Goal: Task Accomplishment & Management: Manage account settings

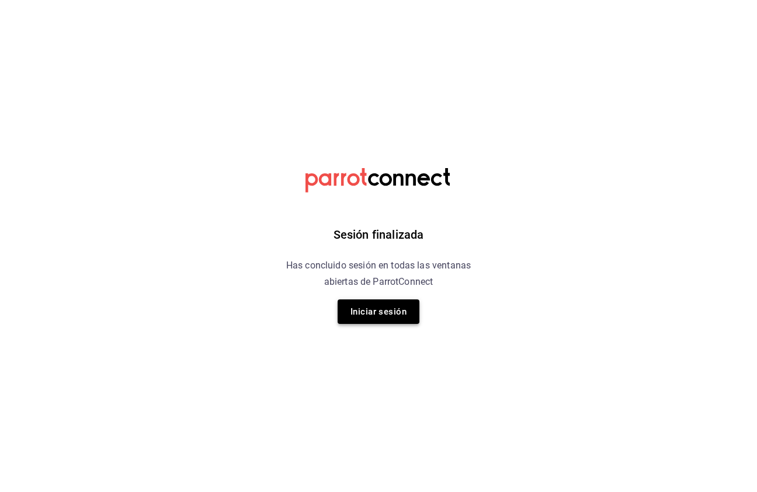
click at [376, 316] on button "Iniciar sesión" at bounding box center [379, 312] width 82 height 25
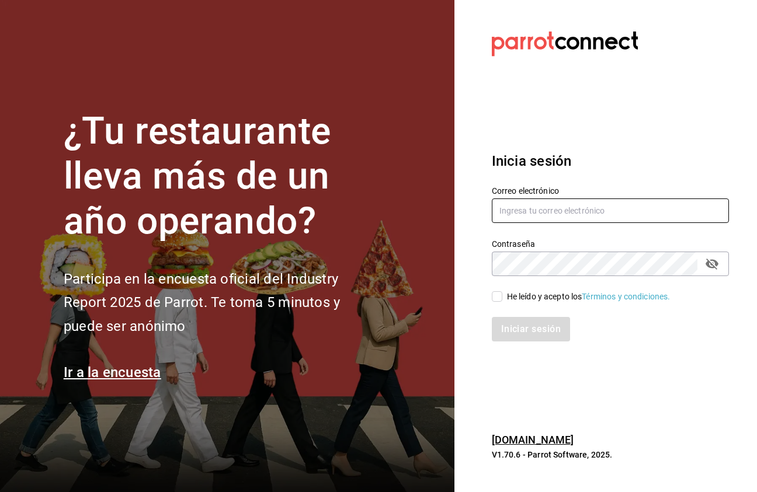
type input "antonio_zamoraga@hotmail.com"
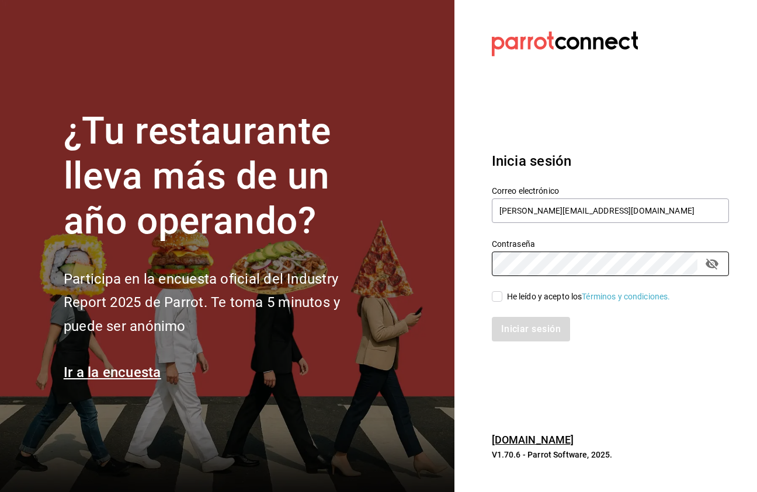
drag, startPoint x: 499, startPoint y: 296, endPoint x: 508, endPoint y: 302, distance: 10.0
click at [499, 296] on input "He leído y acepto los Términos y condiciones." at bounding box center [497, 296] width 11 height 11
checkbox input "true"
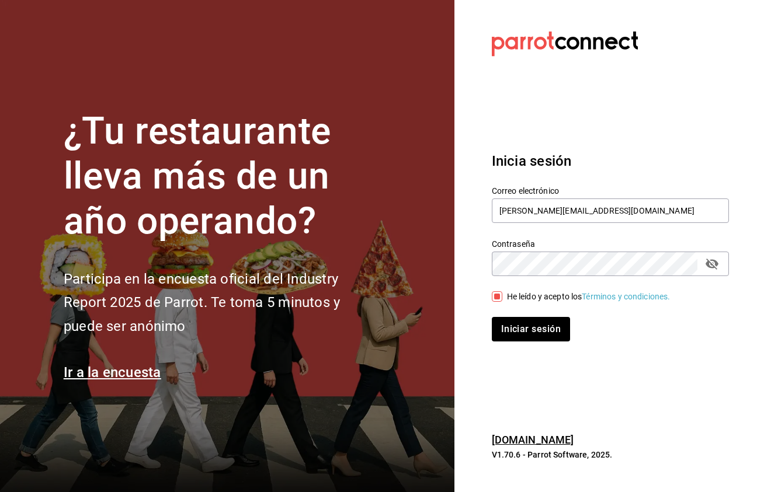
click at [527, 331] on button "Iniciar sesión" at bounding box center [531, 329] width 78 height 25
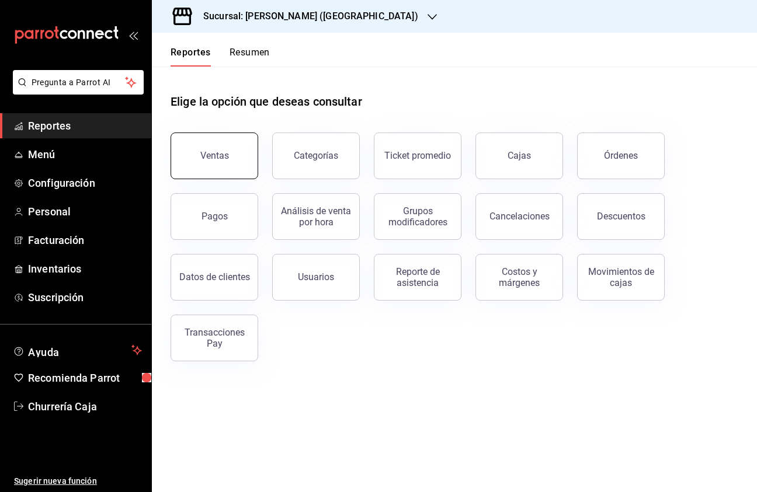
click at [231, 164] on button "Ventas" at bounding box center [215, 156] width 88 height 47
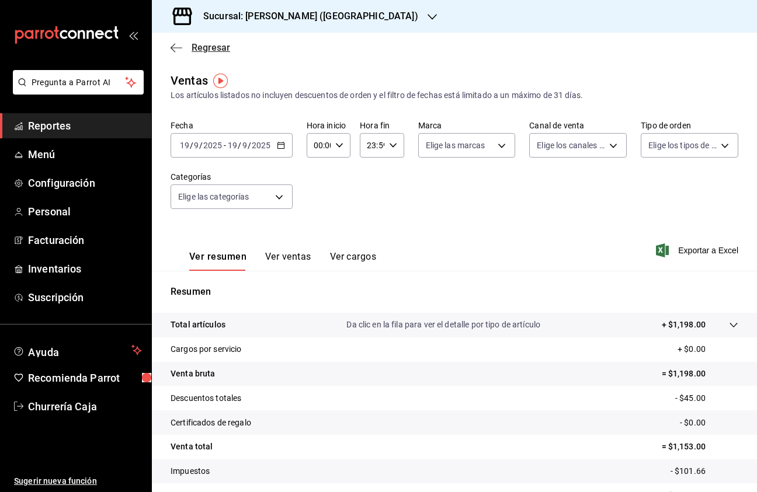
click at [177, 50] on icon "button" at bounding box center [177, 48] width 12 height 11
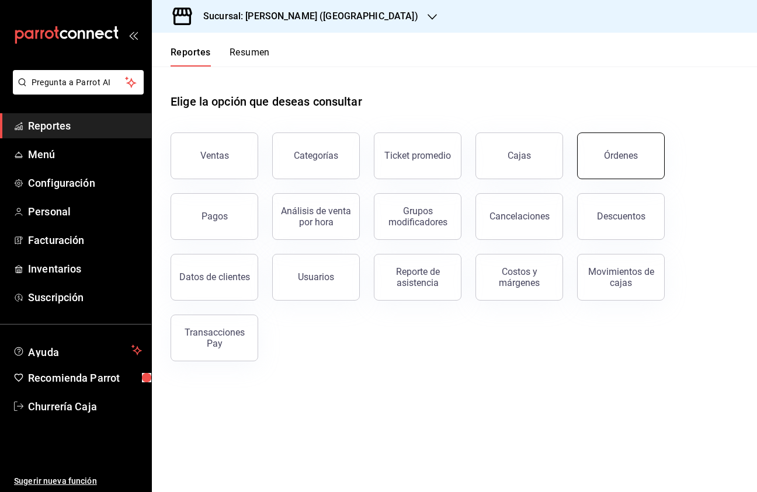
click at [607, 165] on button "Órdenes" at bounding box center [621, 156] width 88 height 47
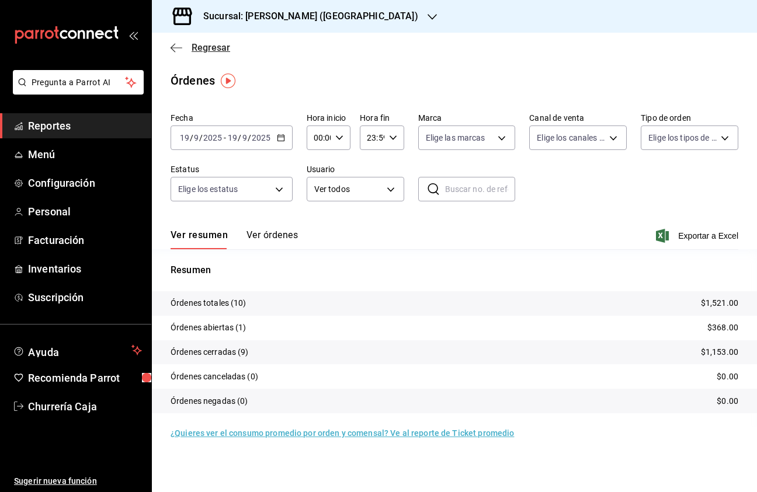
click at [176, 48] on icon "button" at bounding box center [177, 47] width 12 height 1
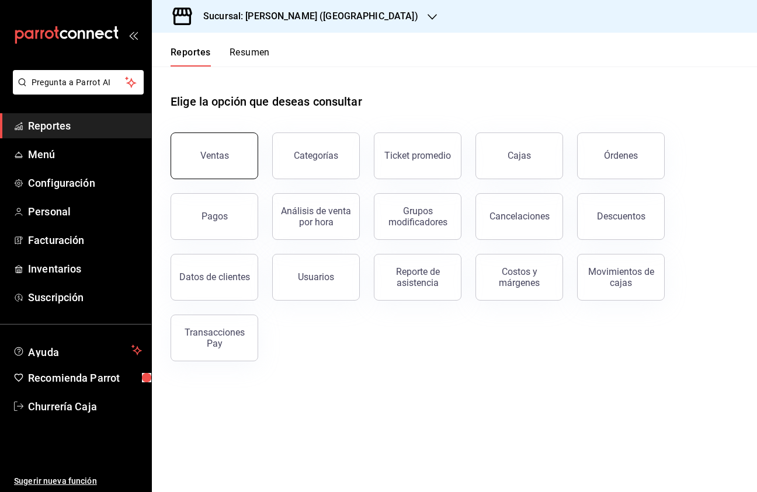
click at [227, 165] on button "Ventas" at bounding box center [215, 156] width 88 height 47
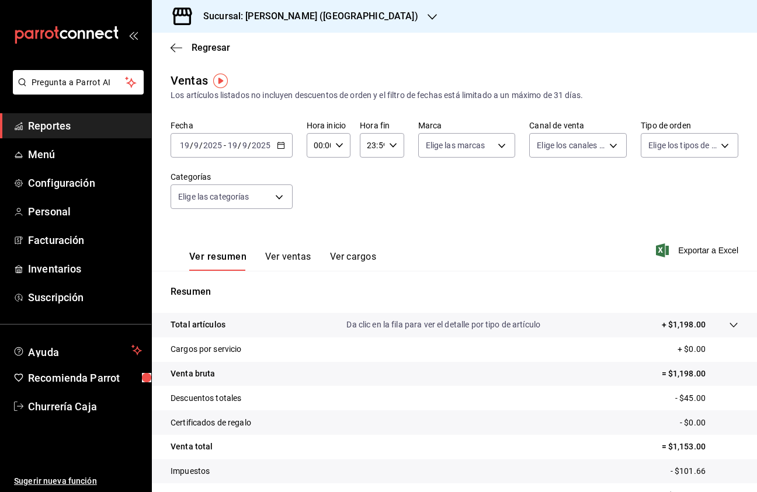
click at [428, 15] on icon "button" at bounding box center [432, 16] width 9 height 9
click at [243, 76] on span "Churreria Porfirios (MPA)" at bounding box center [205, 77] width 89 height 12
click at [177, 48] on icon "button" at bounding box center [177, 47] width 12 height 1
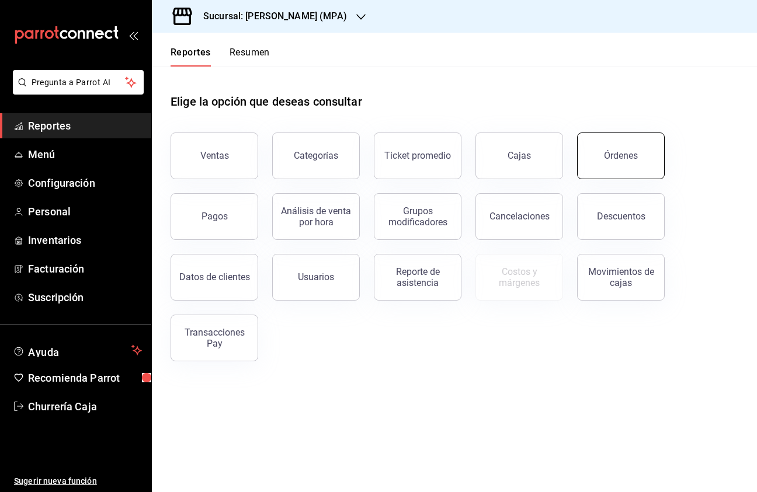
click at [602, 162] on button "Órdenes" at bounding box center [621, 156] width 88 height 47
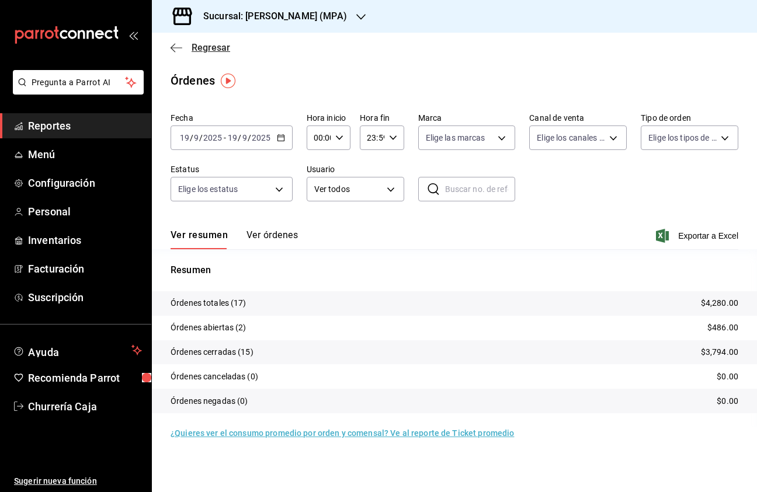
click at [176, 44] on icon "button" at bounding box center [177, 48] width 12 height 11
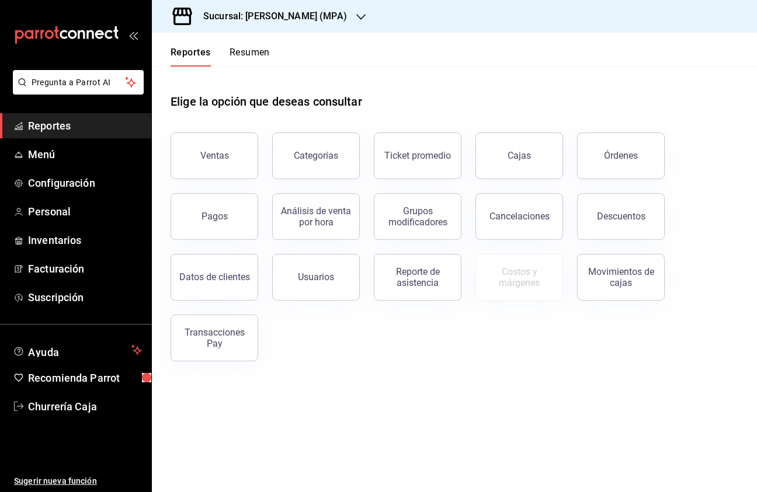
click at [256, 53] on button "Resumen" at bounding box center [250, 57] width 40 height 20
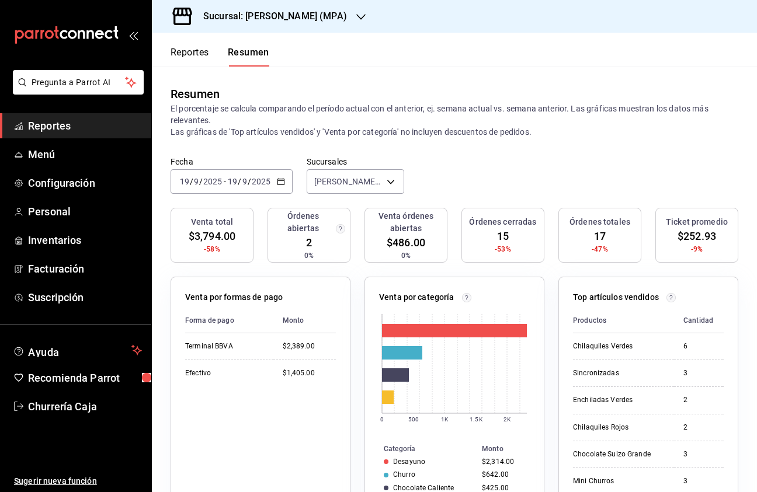
click at [283, 181] on \(Stroke\) "button" at bounding box center [280, 180] width 6 height 1
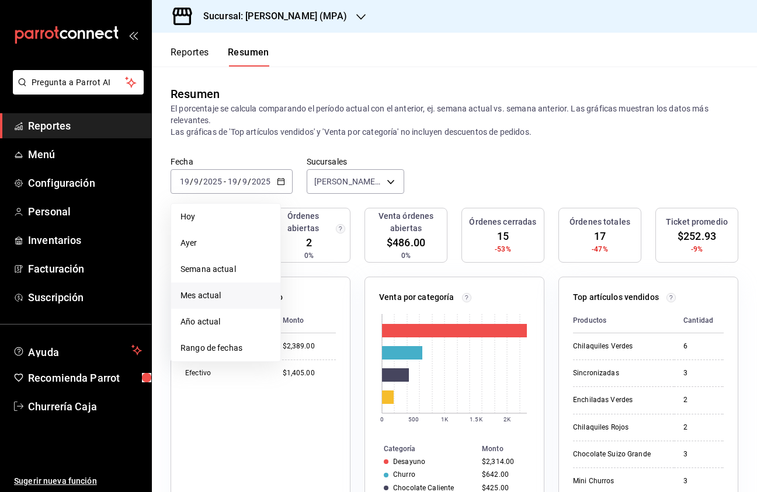
click at [220, 296] on span "Mes actual" at bounding box center [225, 296] width 91 height 12
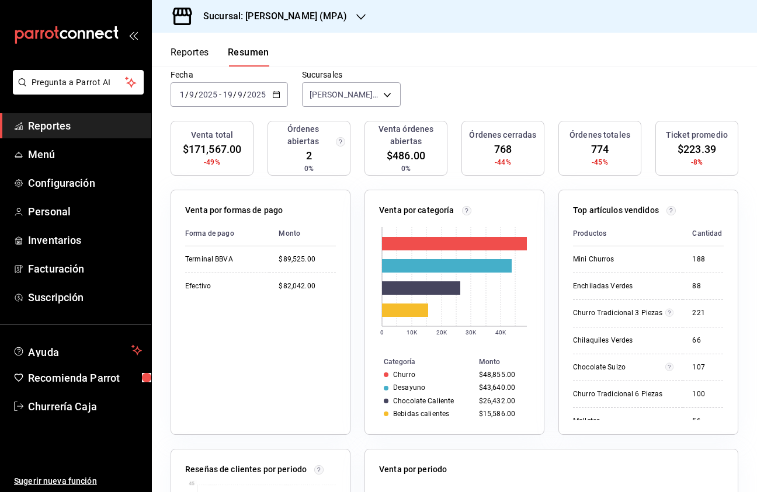
scroll to position [98, 0]
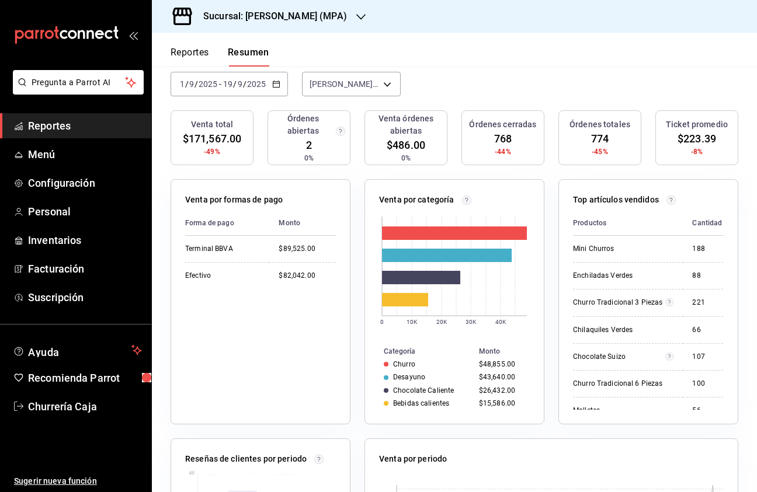
click at [276, 83] on icon "button" at bounding box center [276, 84] width 8 height 8
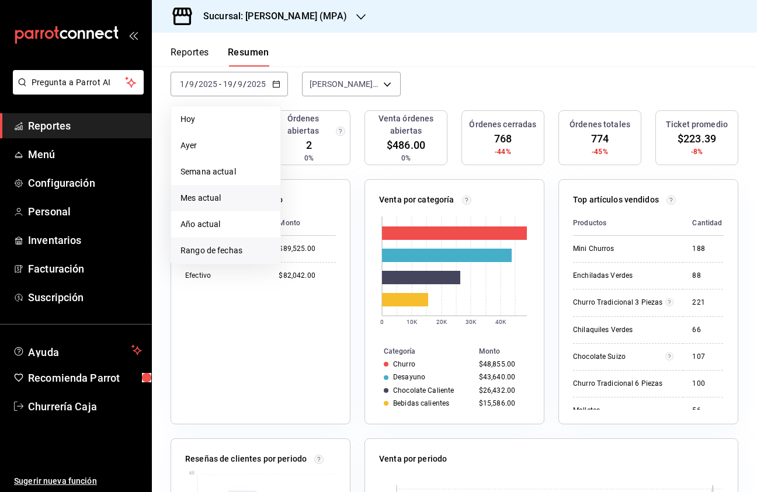
click at [243, 253] on span "Rango de fechas" at bounding box center [225, 251] width 91 height 12
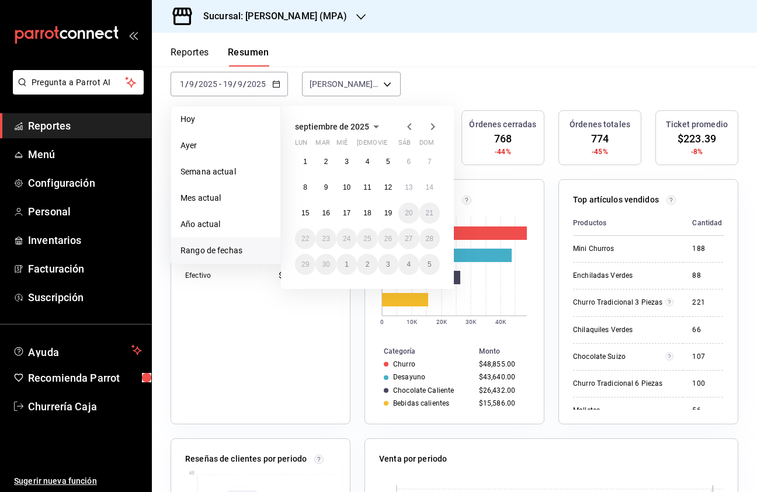
click at [409, 125] on icon "button" at bounding box center [409, 126] width 4 height 7
click at [390, 164] on abbr "1" at bounding box center [388, 162] width 4 height 8
click at [432, 265] on abbr "31" at bounding box center [430, 265] width 8 height 8
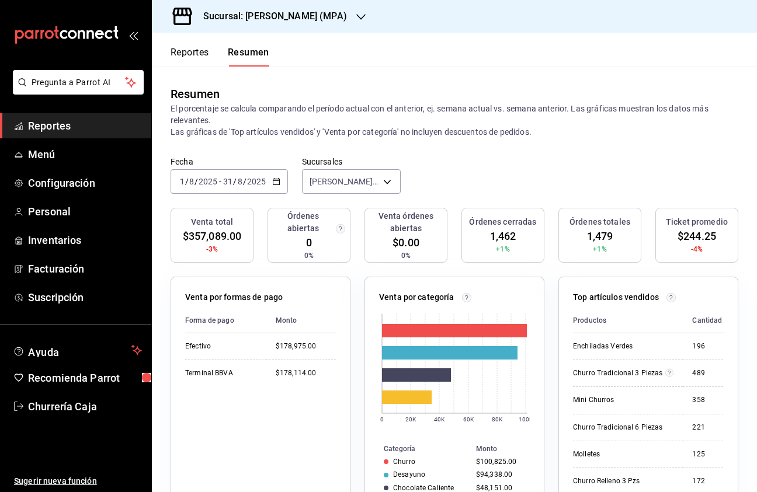
scroll to position [0, 0]
click at [278, 180] on icon "button" at bounding box center [276, 182] width 8 height 8
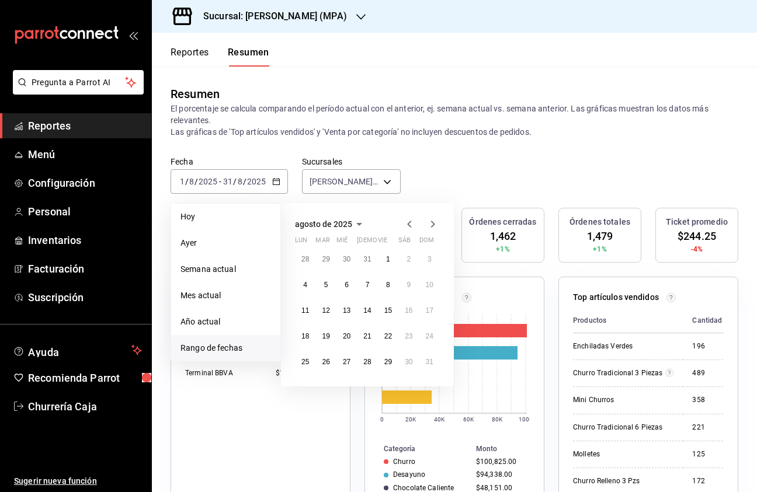
click at [410, 223] on icon "button" at bounding box center [409, 224] width 14 height 14
click at [328, 262] on button "1" at bounding box center [325, 263] width 20 height 21
click at [372, 364] on button "31" at bounding box center [367, 366] width 20 height 21
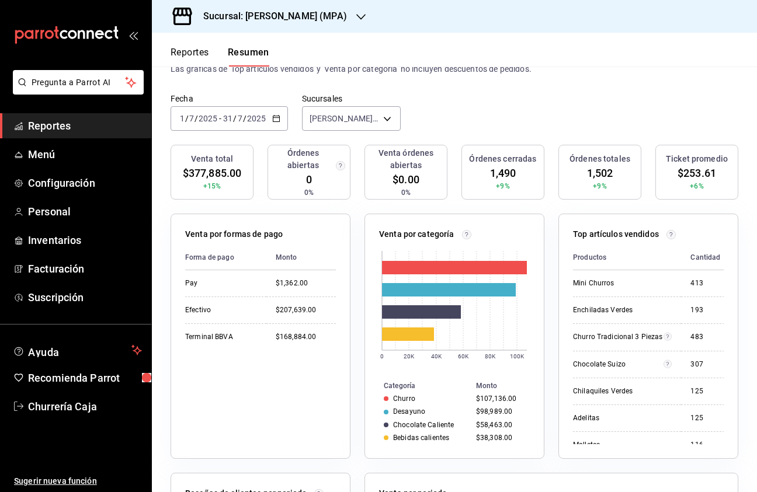
scroll to position [64, 0]
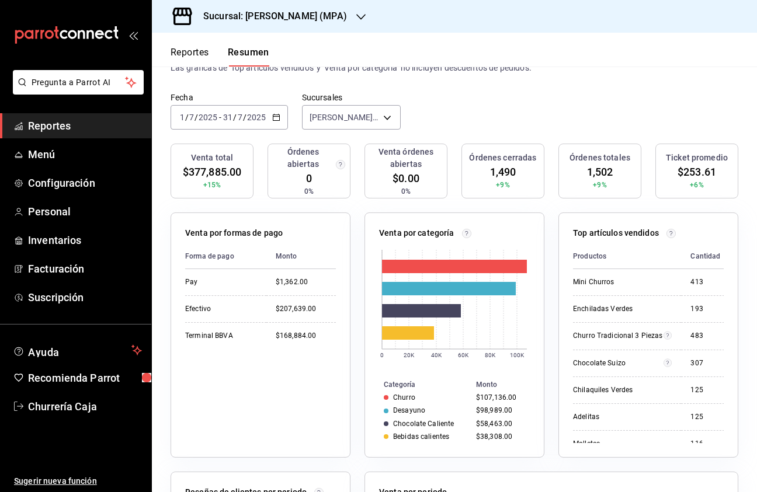
click at [277, 118] on icon "button" at bounding box center [276, 117] width 8 height 8
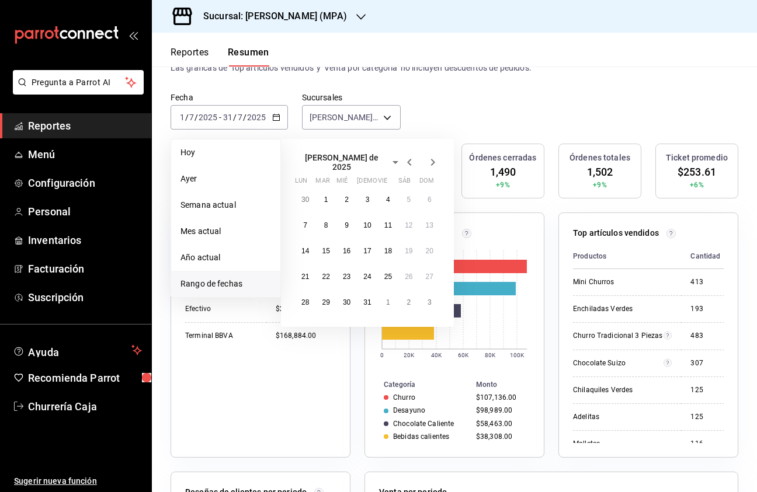
click at [411, 162] on icon "button" at bounding box center [409, 162] width 14 height 14
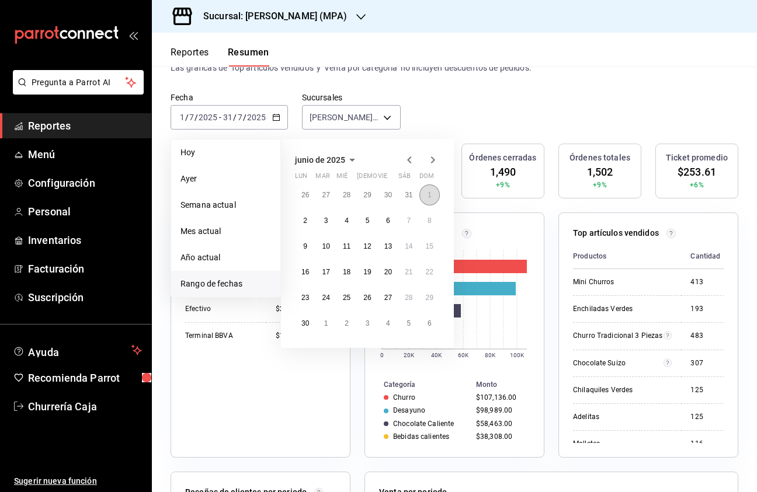
click at [426, 199] on button "1" at bounding box center [429, 195] width 20 height 21
click at [308, 326] on abbr "30" at bounding box center [305, 323] width 8 height 8
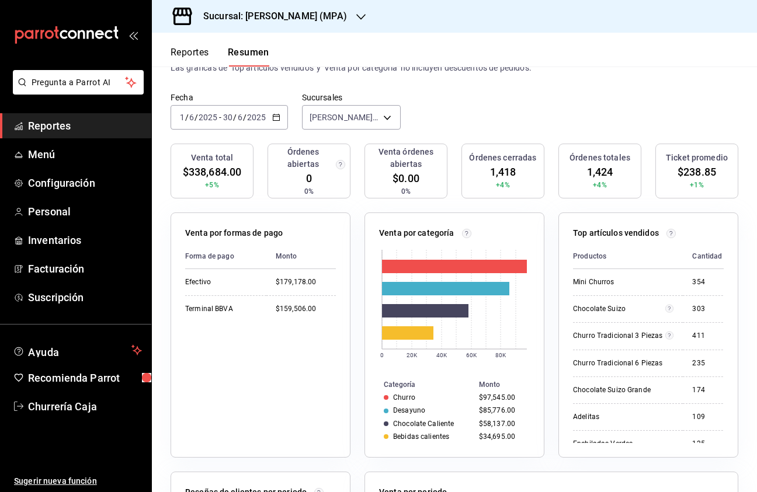
click at [280, 119] on div "2025-06-01 1 / 6 / 2025 - 2025-06-30 30 / 6 / 2025" at bounding box center [229, 117] width 117 height 25
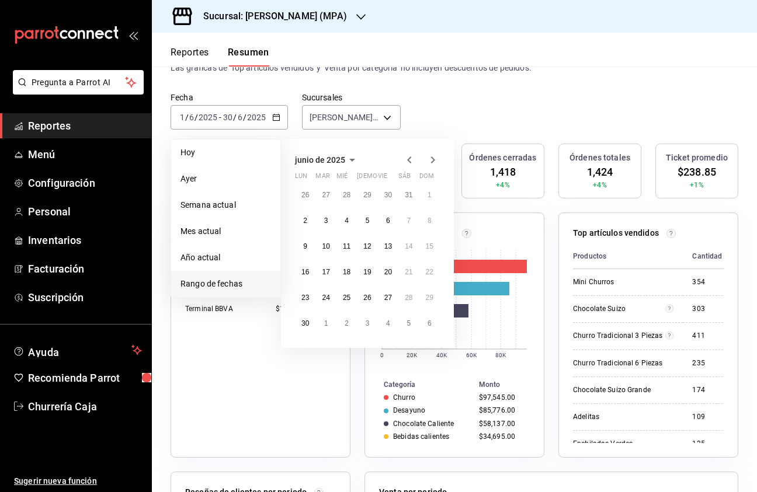
click at [412, 160] on icon "button" at bounding box center [409, 160] width 14 height 14
click at [367, 193] on abbr "1" at bounding box center [368, 195] width 4 height 8
click at [409, 300] on abbr "31" at bounding box center [409, 298] width 8 height 8
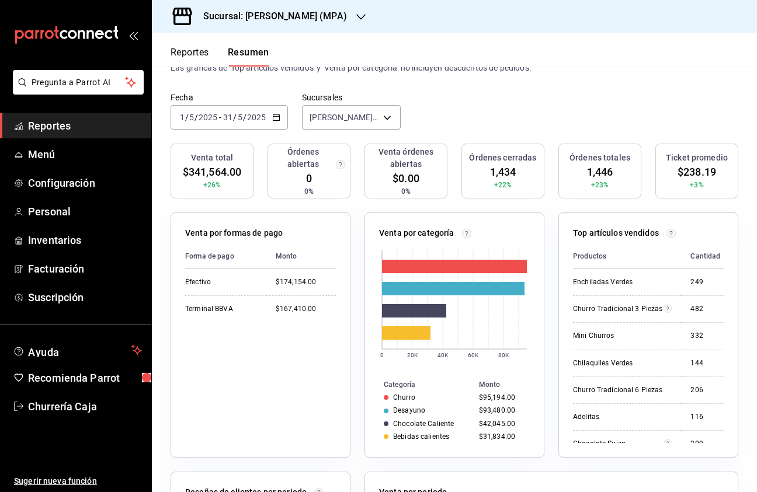
click at [275, 117] on \(Stroke\) "button" at bounding box center [276, 116] width 6 height 1
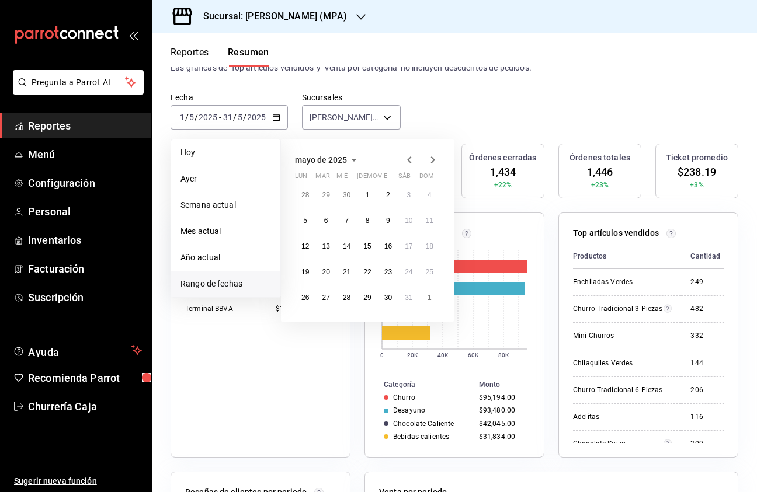
click at [410, 160] on icon "button" at bounding box center [409, 160] width 14 height 14
click at [327, 196] on abbr "1" at bounding box center [326, 195] width 4 height 8
click at [349, 299] on abbr "30" at bounding box center [347, 298] width 8 height 8
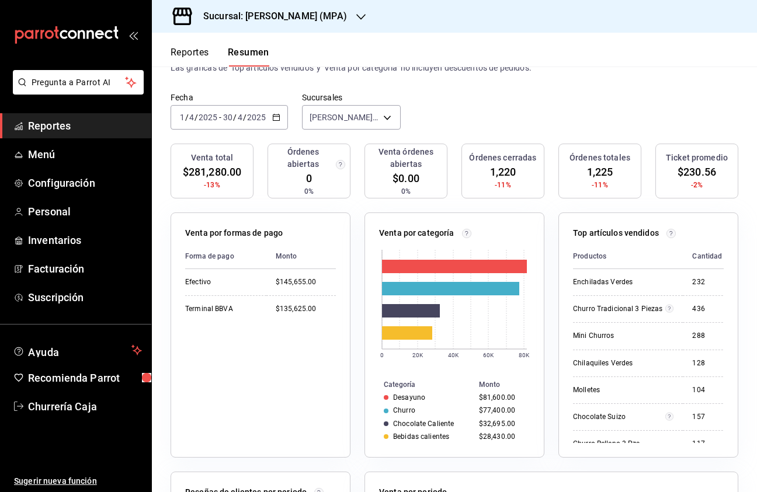
click at [275, 115] on \(Stroke\) "button" at bounding box center [276, 117] width 7 height 6
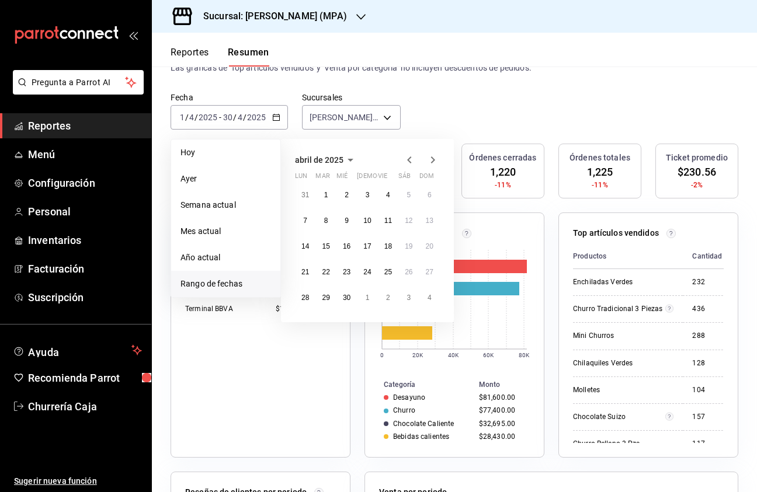
click at [409, 159] on icon "button" at bounding box center [409, 160] width 14 height 14
click at [414, 194] on button "1" at bounding box center [408, 195] width 20 height 21
click at [310, 324] on button "31" at bounding box center [305, 323] width 20 height 21
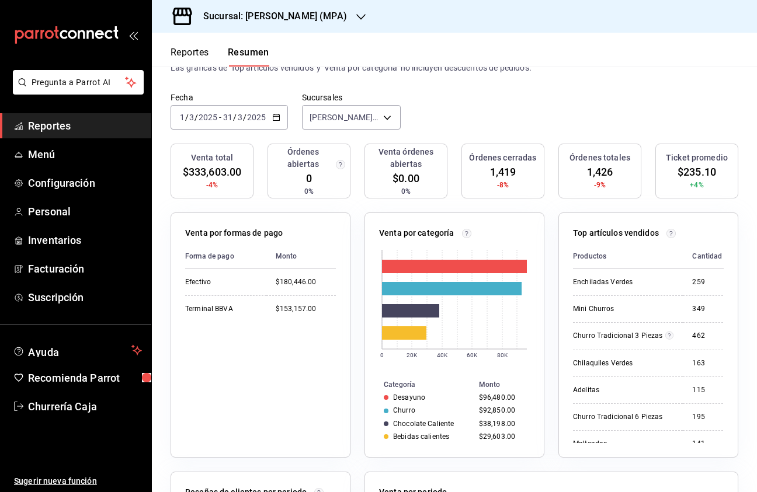
click at [277, 117] on icon "button" at bounding box center [276, 117] width 8 height 8
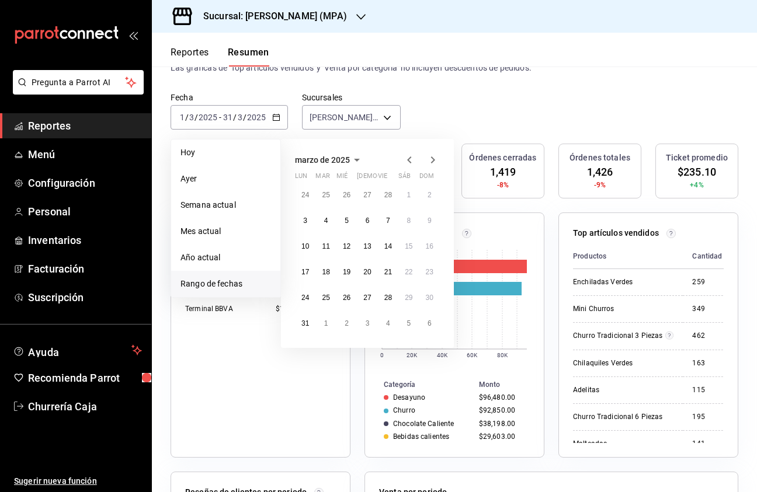
click at [409, 159] on icon "button" at bounding box center [409, 160] width 14 height 14
click at [409, 161] on icon "button" at bounding box center [409, 160] width 4 height 7
click at [432, 193] on button "1" at bounding box center [429, 195] width 20 height 21
click at [325, 324] on abbr "31" at bounding box center [326, 323] width 8 height 8
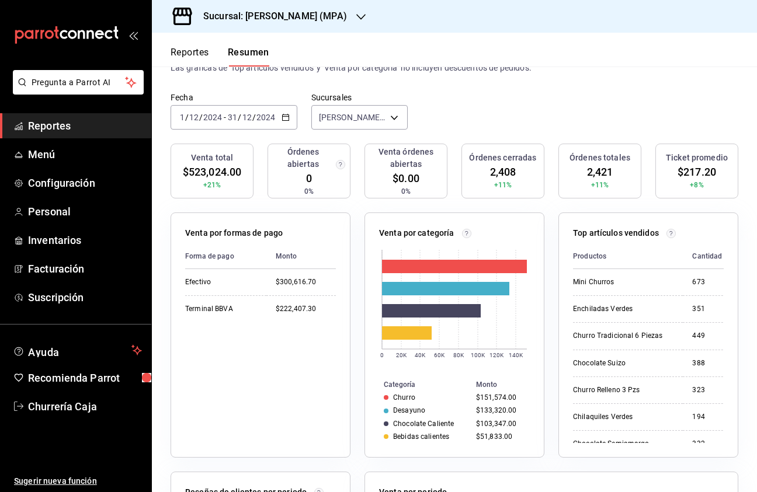
click at [286, 117] on icon "button" at bounding box center [286, 117] width 8 height 8
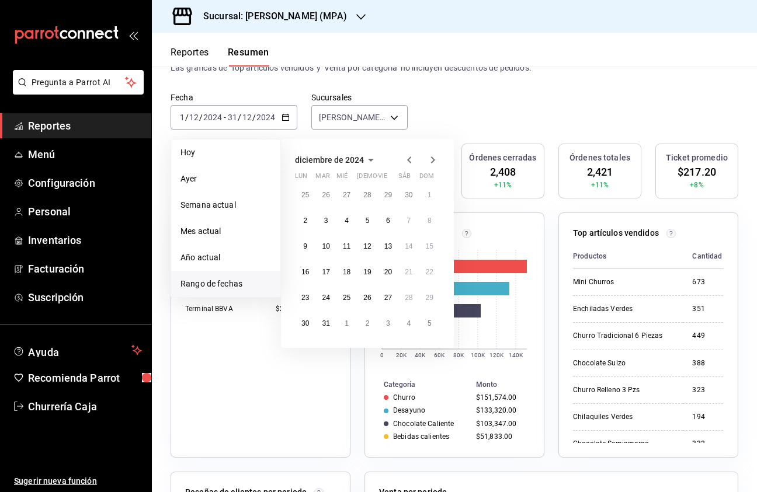
click at [436, 159] on icon "button" at bounding box center [433, 160] width 14 height 14
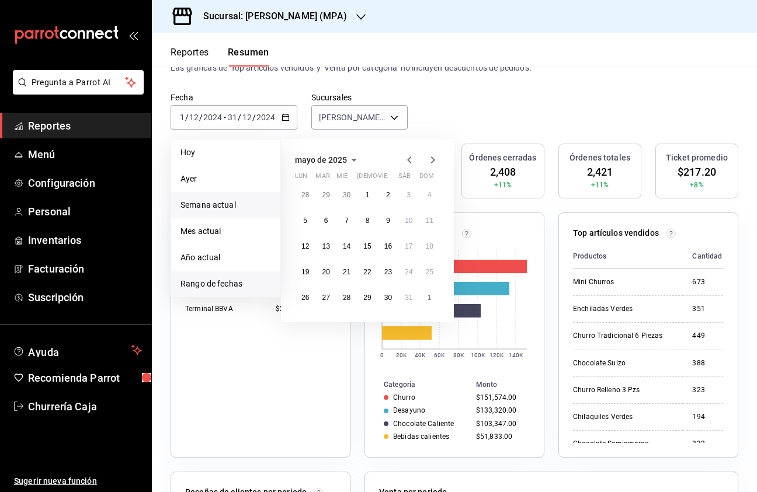
click at [209, 205] on span "Semana actual" at bounding box center [225, 205] width 91 height 12
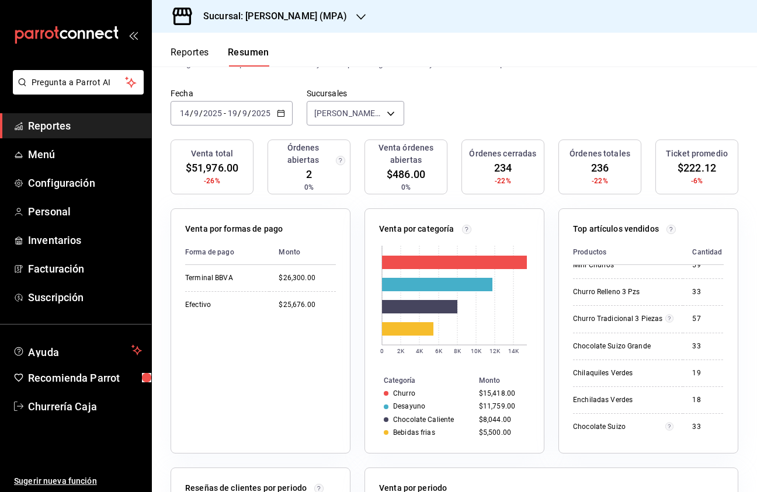
scroll to position [65, 0]
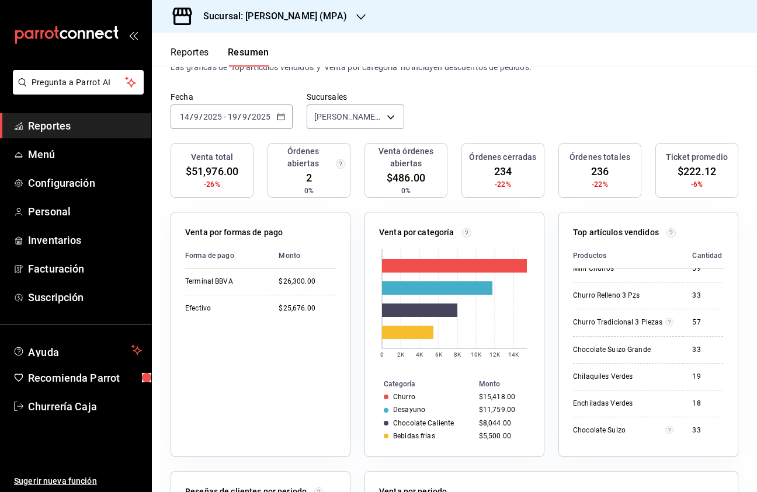
click at [282, 114] on icon "button" at bounding box center [281, 117] width 8 height 8
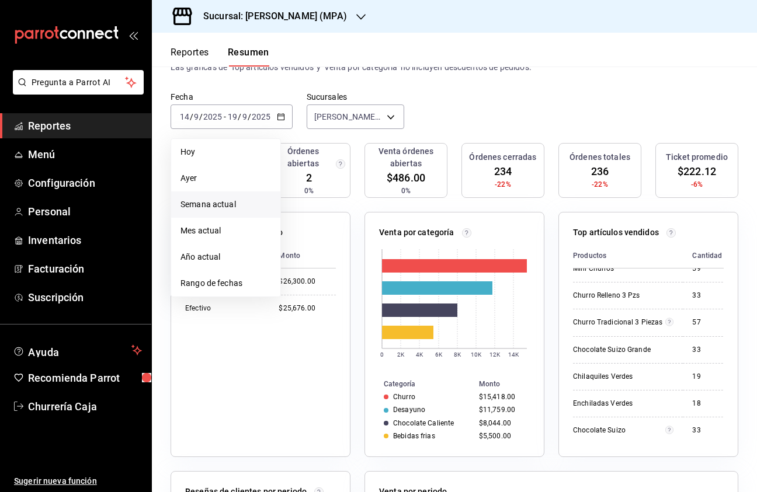
scroll to position [65, 0]
click at [216, 231] on span "Mes actual" at bounding box center [225, 230] width 91 height 12
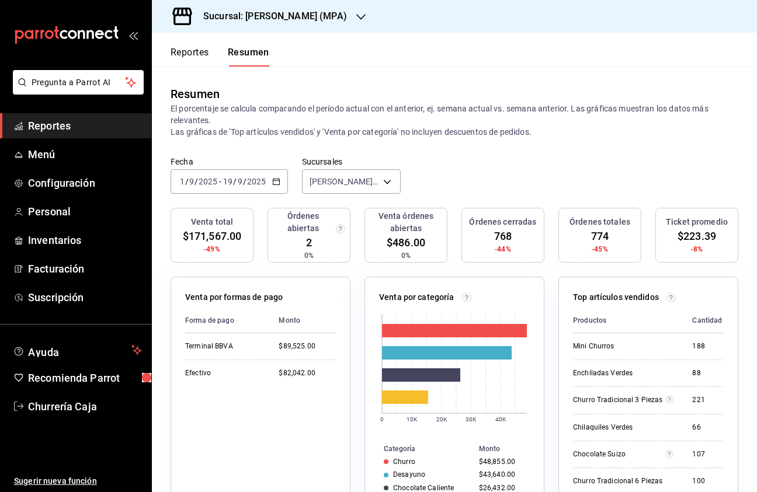
scroll to position [0, 0]
click at [365, 16] on icon "button" at bounding box center [360, 16] width 9 height 9
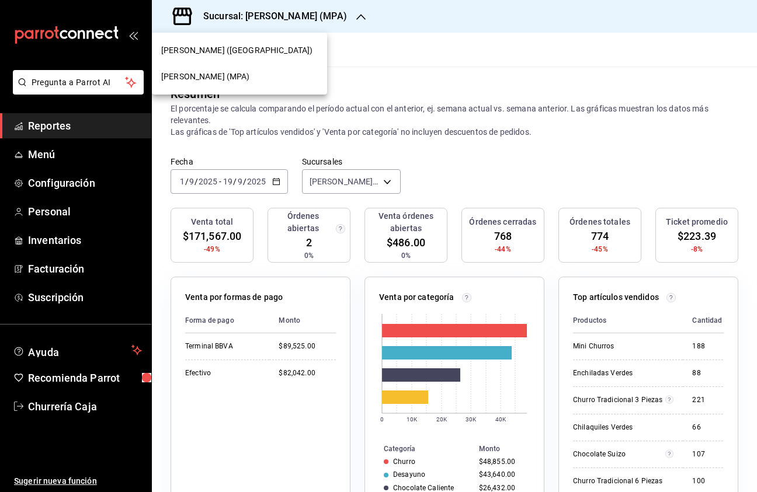
click at [263, 48] on span "Churreria Porfirio (AMERICAS)" at bounding box center [236, 50] width 151 height 12
